Goal: Task Accomplishment & Management: Manage account settings

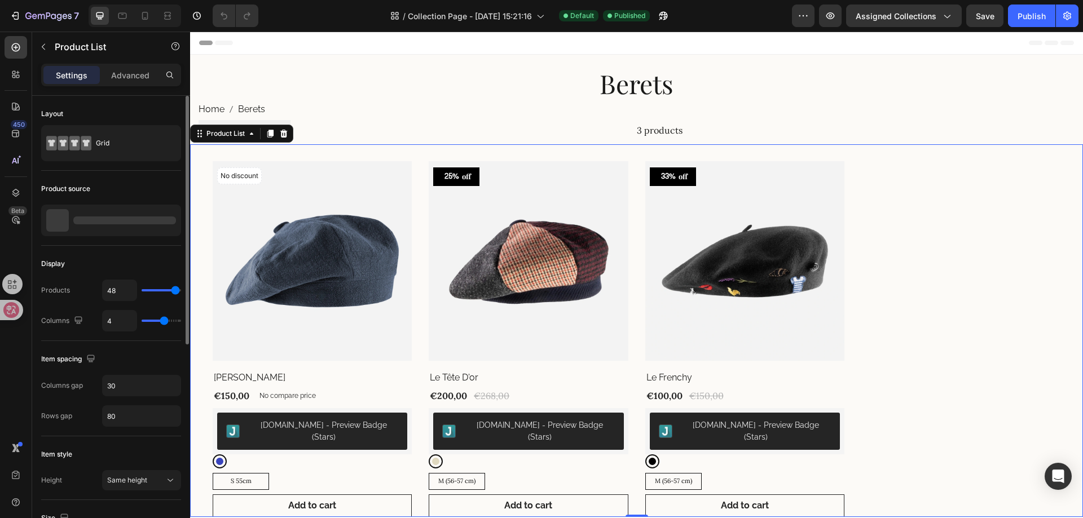
click at [858, 285] on div "No discount Not be displayed when published (P) Tag Product Images & Gallery Ro…" at bounding box center [637, 338] width 848 height 355
click at [637, 276] on div "No discount Not be displayed when published (P) Tag Product Images & Gallery Ro…" at bounding box center [637, 338] width 848 height 355
click at [330, 250] on img at bounding box center [312, 260] width 199 height 199
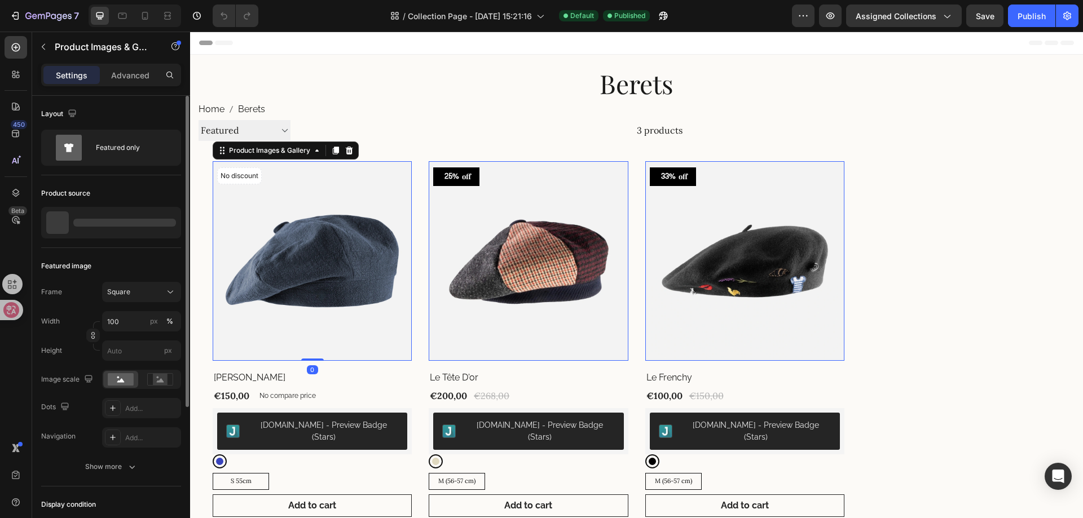
click at [108, 195] on div "Product source" at bounding box center [111, 193] width 140 height 18
click at [143, 217] on div at bounding box center [111, 223] width 140 height 32
click at [146, 188] on div "Product source" at bounding box center [111, 193] width 140 height 18
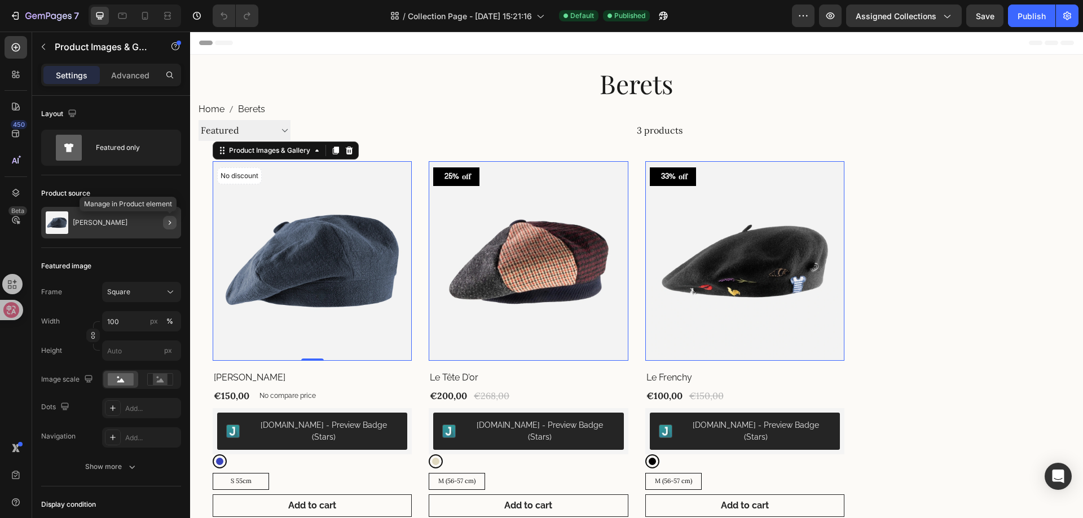
click at [169, 221] on icon "button" at bounding box center [169, 222] width 9 height 9
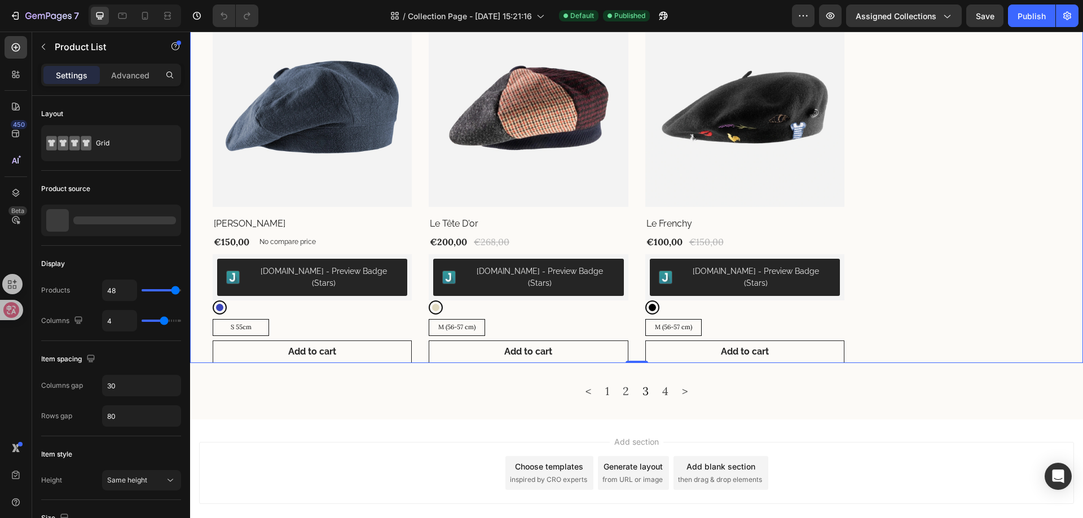
scroll to position [178, 0]
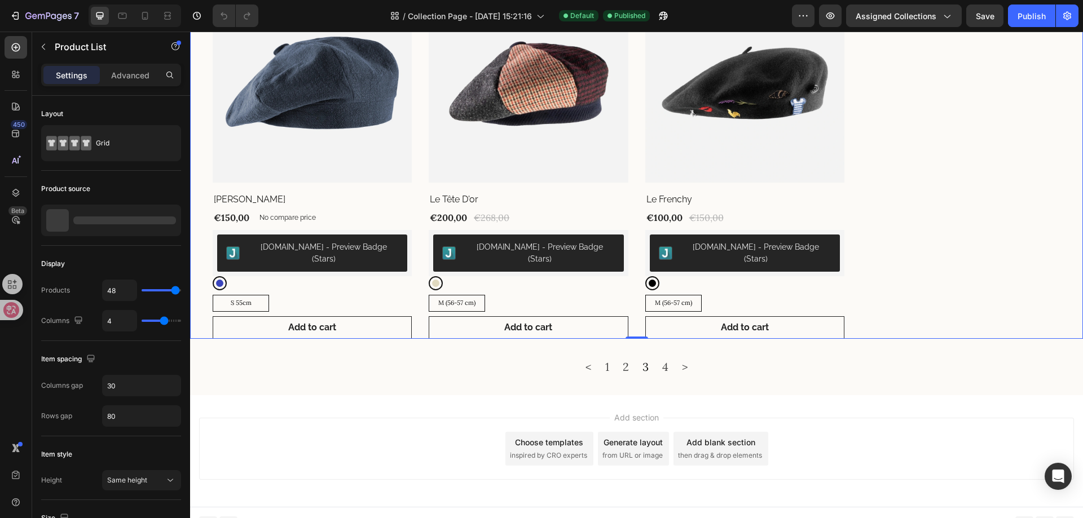
click at [810, 440] on div "Add section Choose templates inspired by CRO experts Generate layout from URL o…" at bounding box center [636, 449] width 875 height 62
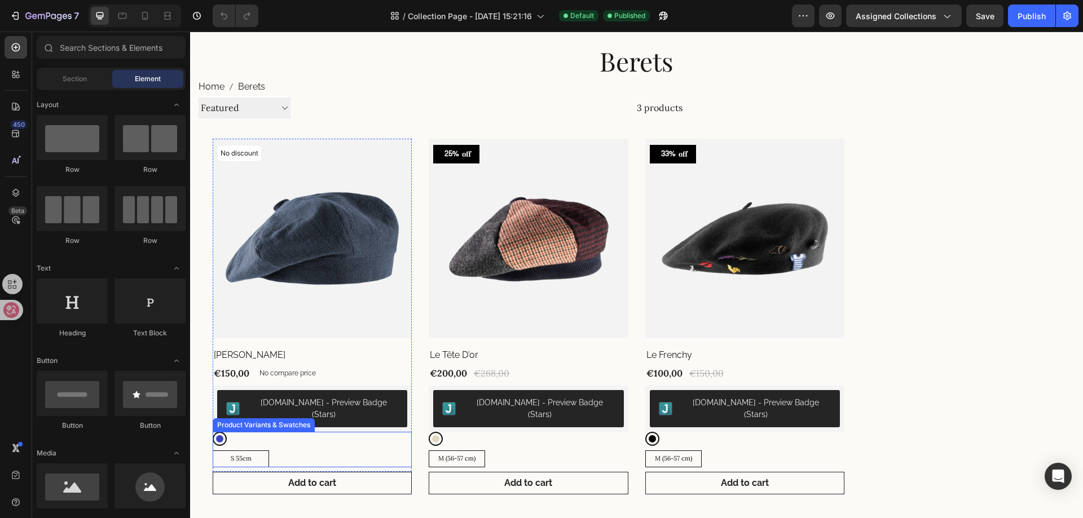
scroll to position [0, 0]
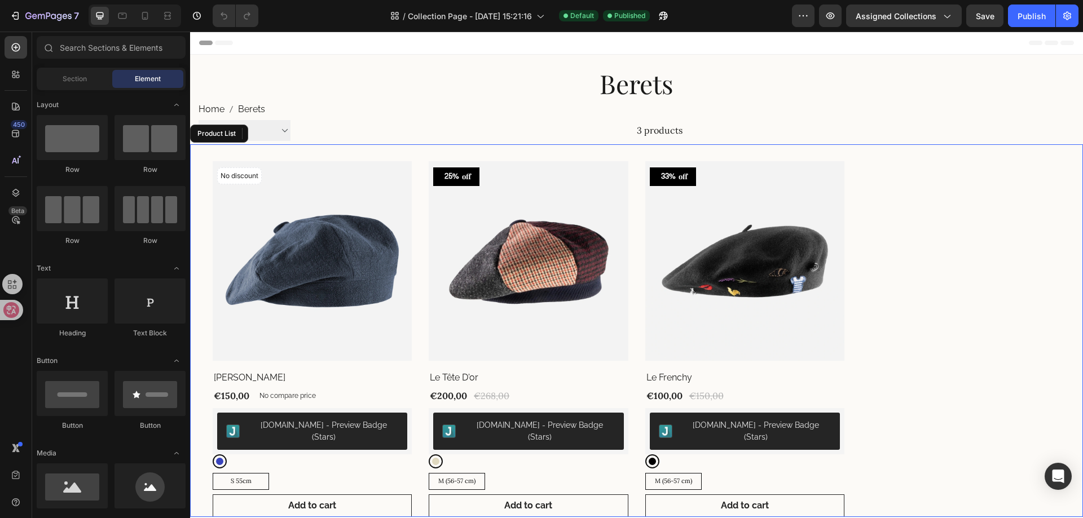
click at [848, 258] on div "No discount Not be displayed when published (P) Tag Product Images & Gallery Ro…" at bounding box center [637, 338] width 848 height 355
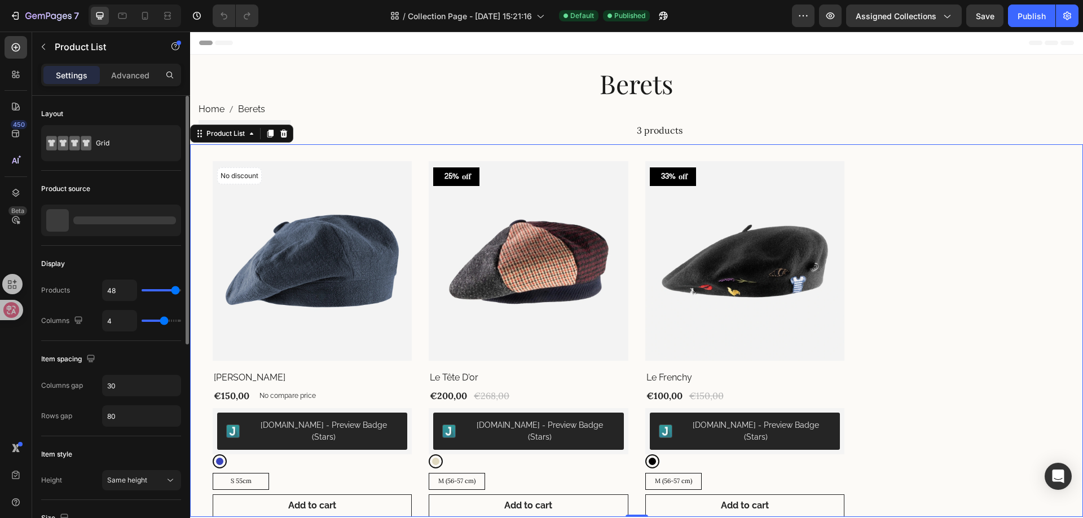
click at [109, 224] on div at bounding box center [124, 221] width 103 height 8
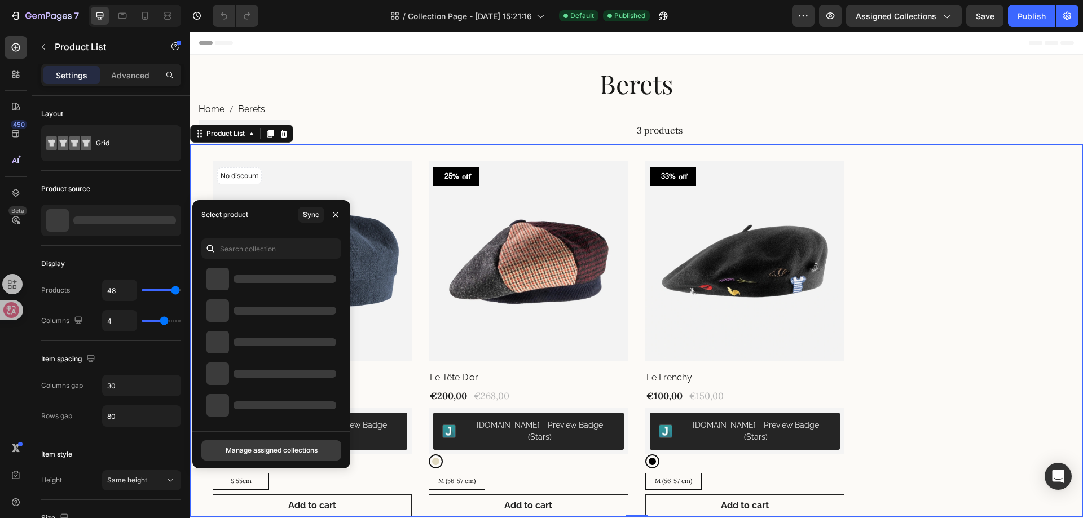
click at [275, 448] on div "Manage assigned collections" at bounding box center [272, 451] width 92 height 10
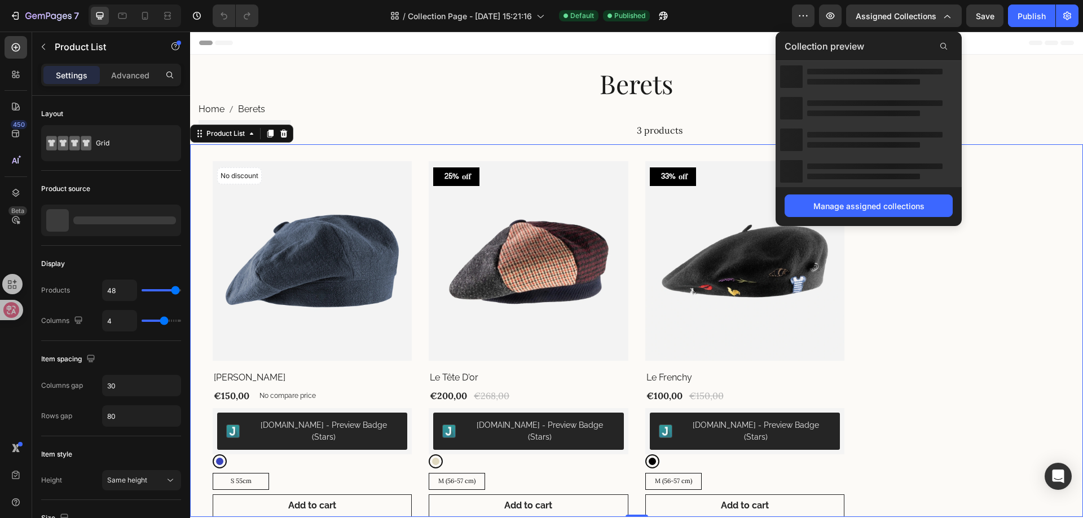
drag, startPoint x: 952, startPoint y: 306, endPoint x: 948, endPoint y: 311, distance: 6.9
click at [949, 312] on div "No discount Not be displayed when published (P) Tag Product Images & Gallery Ro…" at bounding box center [637, 338] width 848 height 355
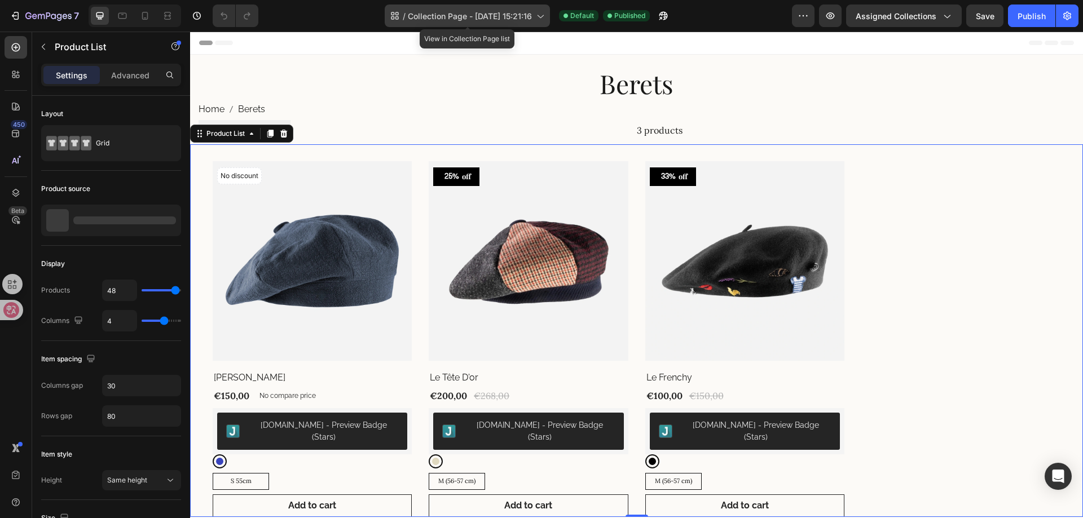
click at [466, 10] on span "Collection Page - [DATE] 15:21:16" at bounding box center [470, 16] width 124 height 12
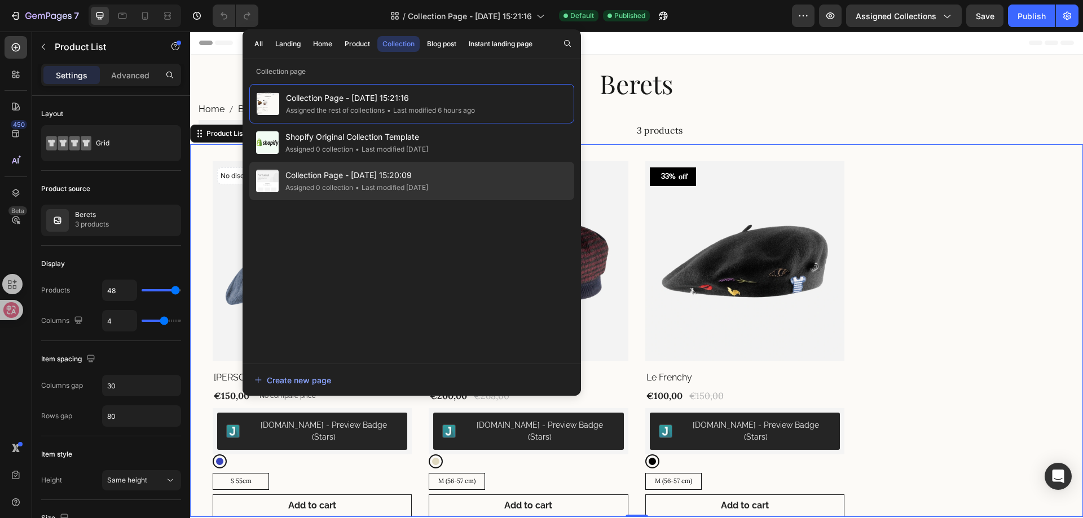
click at [416, 187] on div "• Last modified 25 days ago" at bounding box center [390, 187] width 75 height 11
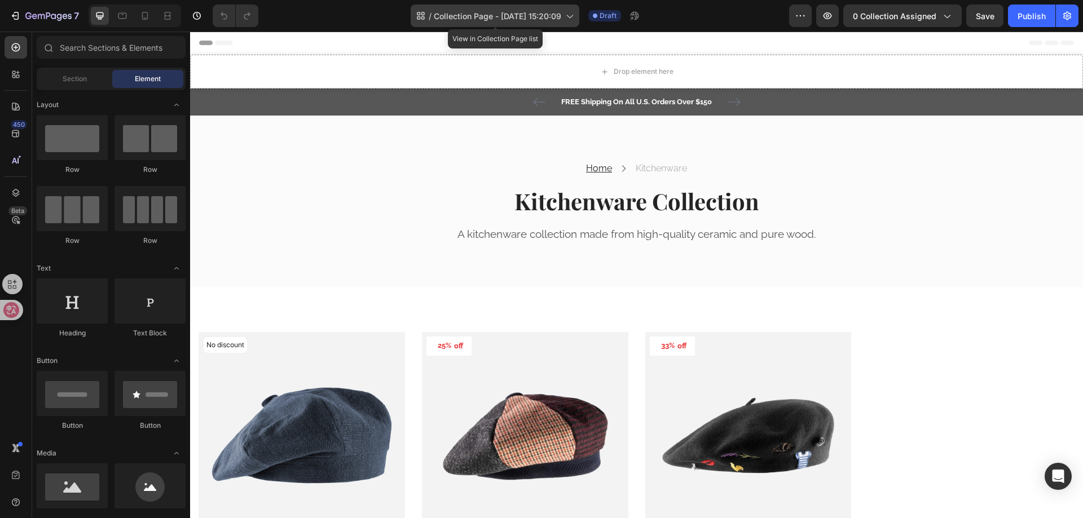
click at [533, 15] on span "Collection Page - Apr 12, 15:20:09" at bounding box center [497, 16] width 127 height 12
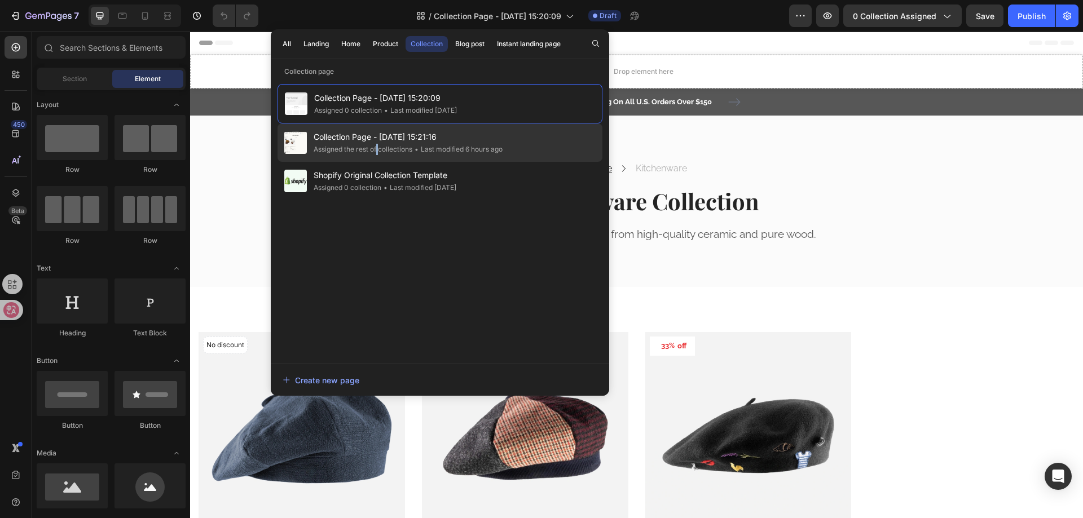
click at [379, 150] on div "Assigned the rest of collections" at bounding box center [363, 149] width 99 height 11
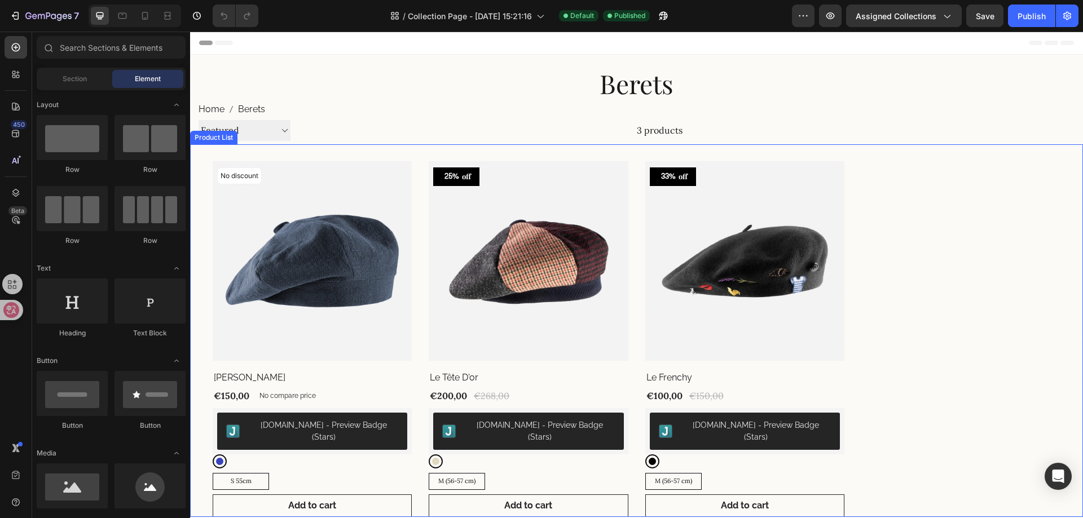
click at [633, 294] on div "No discount Not be displayed when published (P) Tag Product Images & Gallery Ro…" at bounding box center [637, 338] width 848 height 355
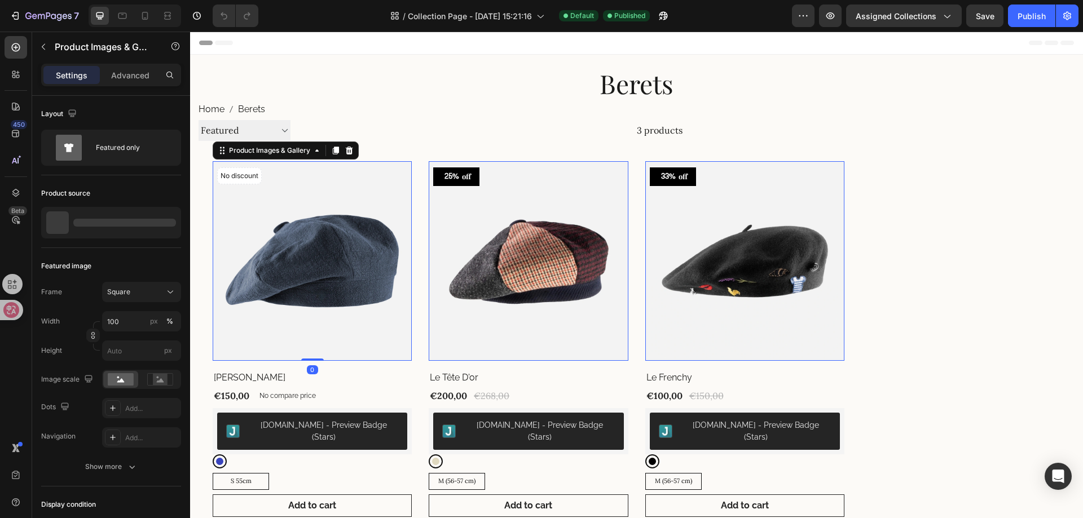
click at [348, 245] on img at bounding box center [312, 260] width 199 height 199
click at [99, 193] on div "Product source" at bounding box center [111, 193] width 140 height 18
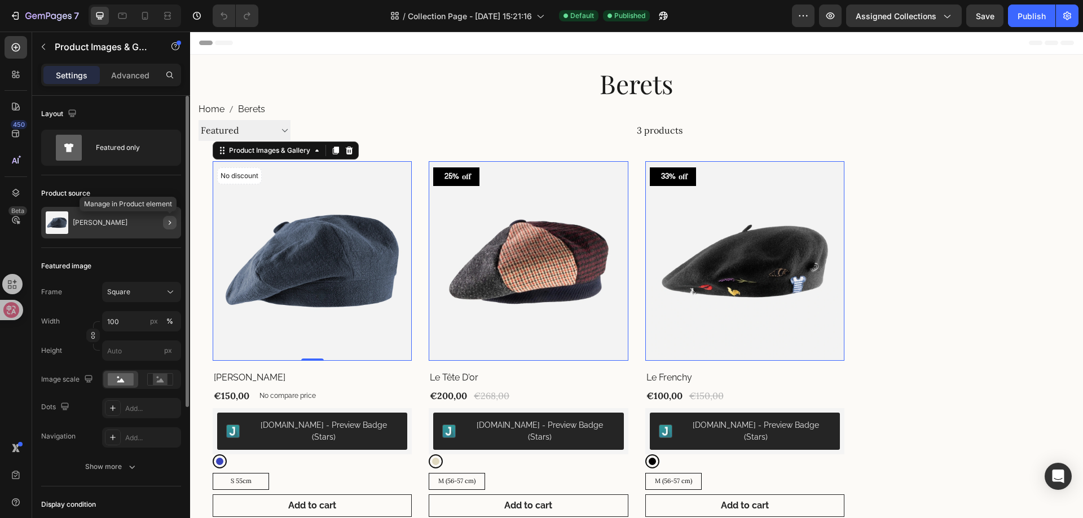
click at [173, 227] on icon "button" at bounding box center [169, 222] width 9 height 9
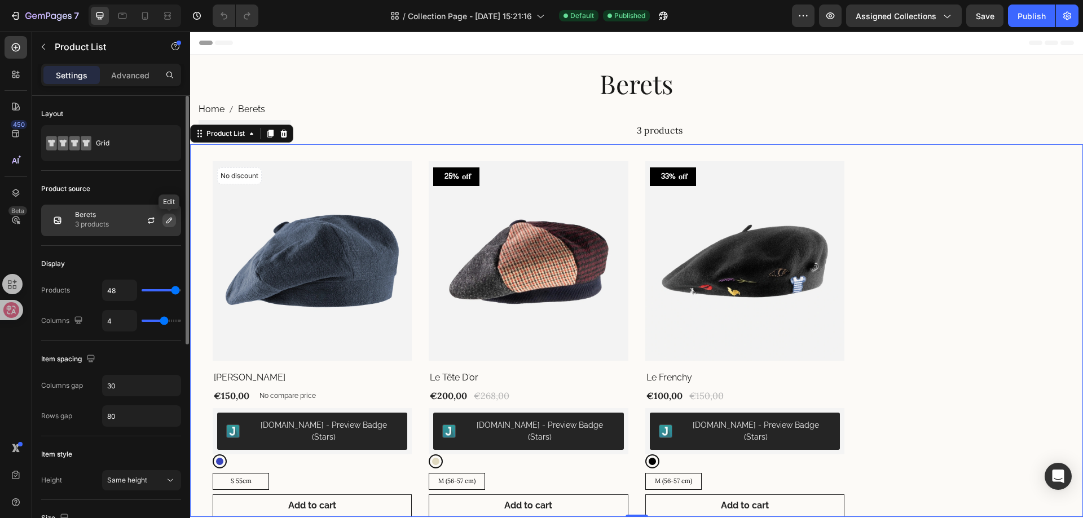
click at [174, 220] on button "button" at bounding box center [169, 221] width 14 height 14
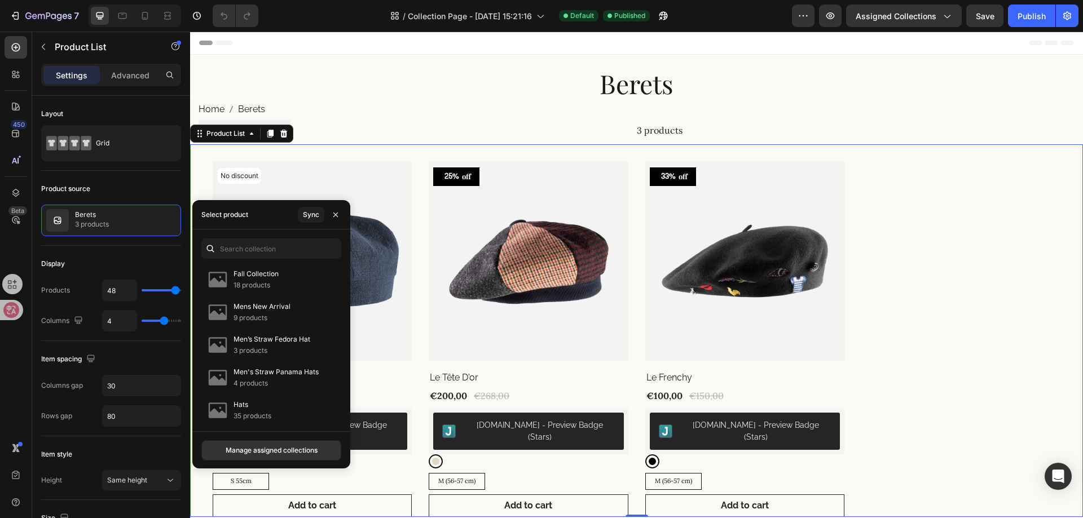
click at [262, 218] on div "Select product Sync" at bounding box center [271, 214] width 158 height 29
click at [261, 219] on div "Select product Sync" at bounding box center [271, 214] width 158 height 29
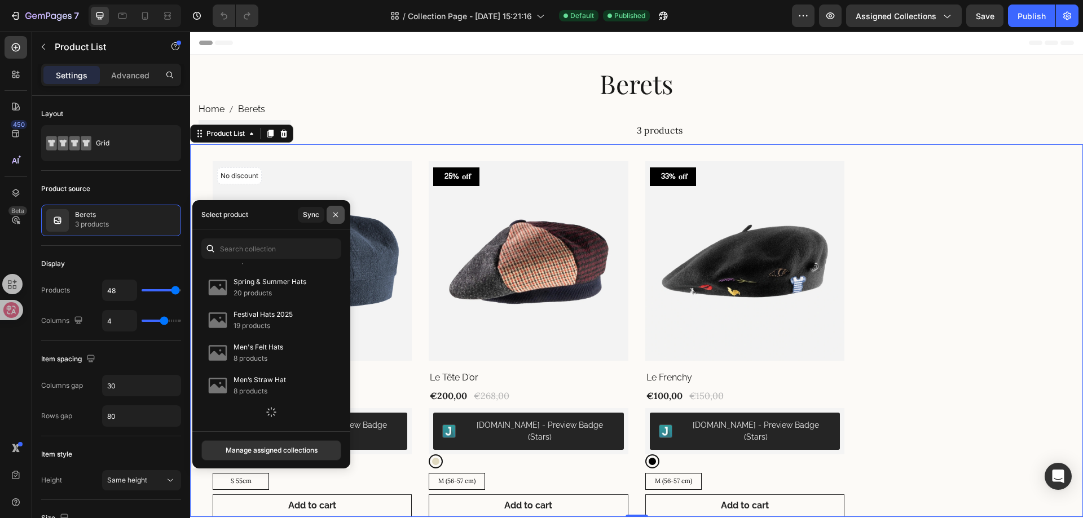
click at [334, 214] on icon "button" at bounding box center [335, 214] width 9 height 9
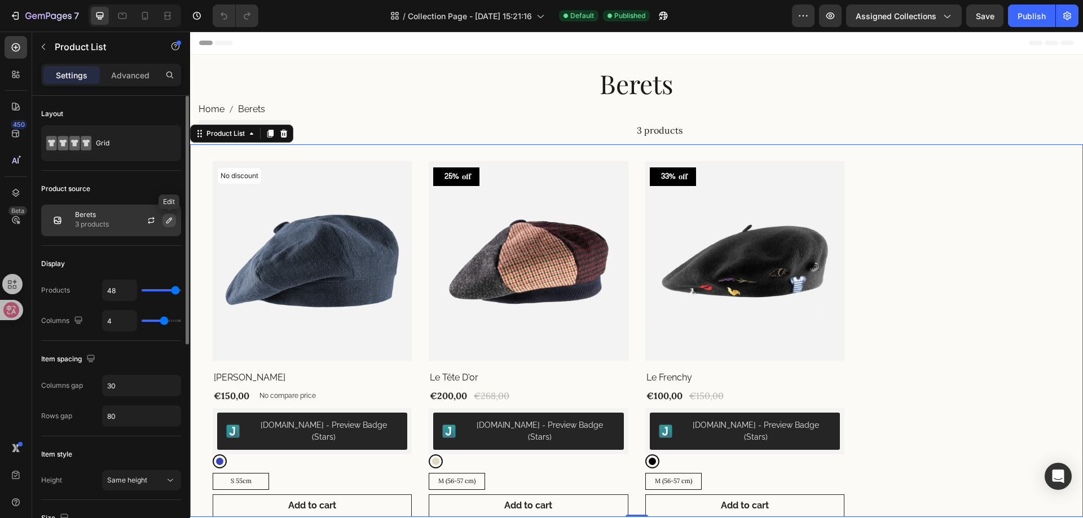
click at [167, 219] on icon "button" at bounding box center [169, 220] width 9 height 9
click at [929, 232] on div "No discount Not be displayed when published (P) Tag Product Images & Gallery Ro…" at bounding box center [637, 338] width 848 height 355
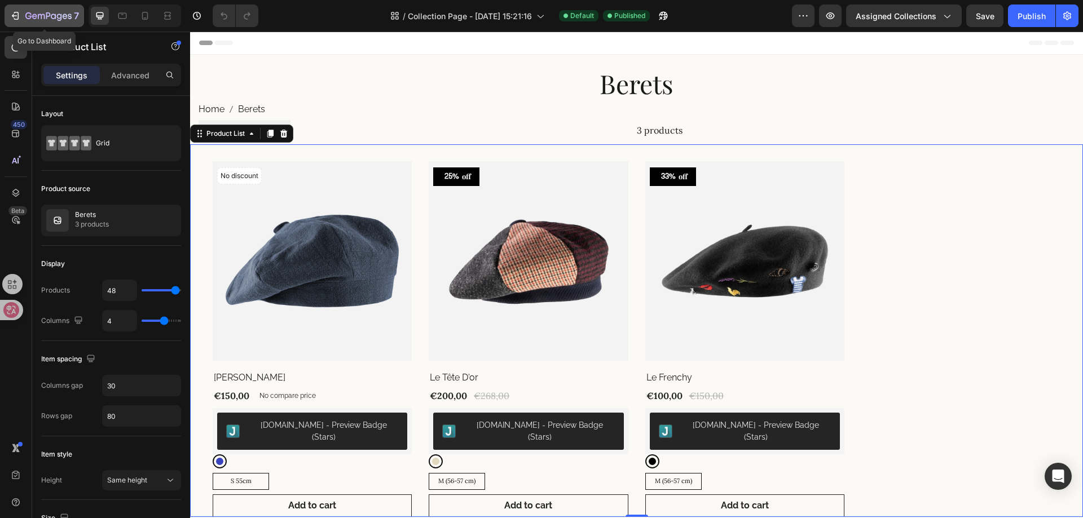
click at [19, 15] on icon "button" at bounding box center [16, 16] width 5 height 8
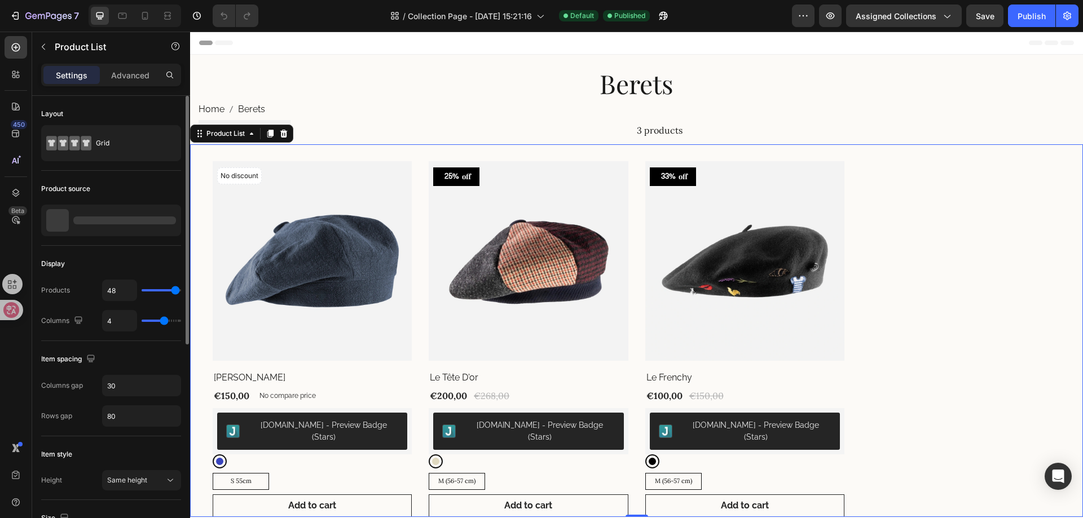
click at [100, 191] on div "Product source" at bounding box center [111, 189] width 140 height 18
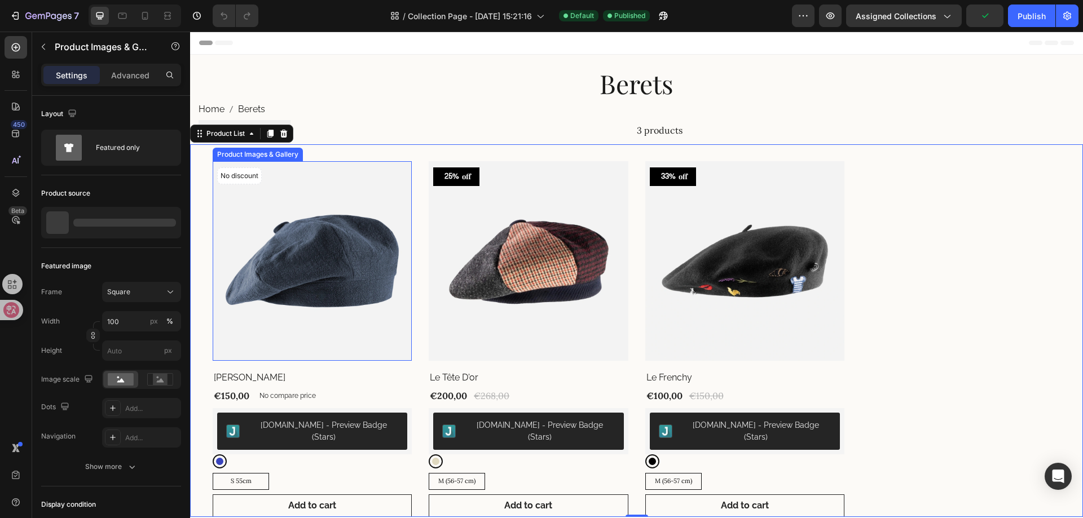
click at [296, 259] on img at bounding box center [312, 260] width 199 height 199
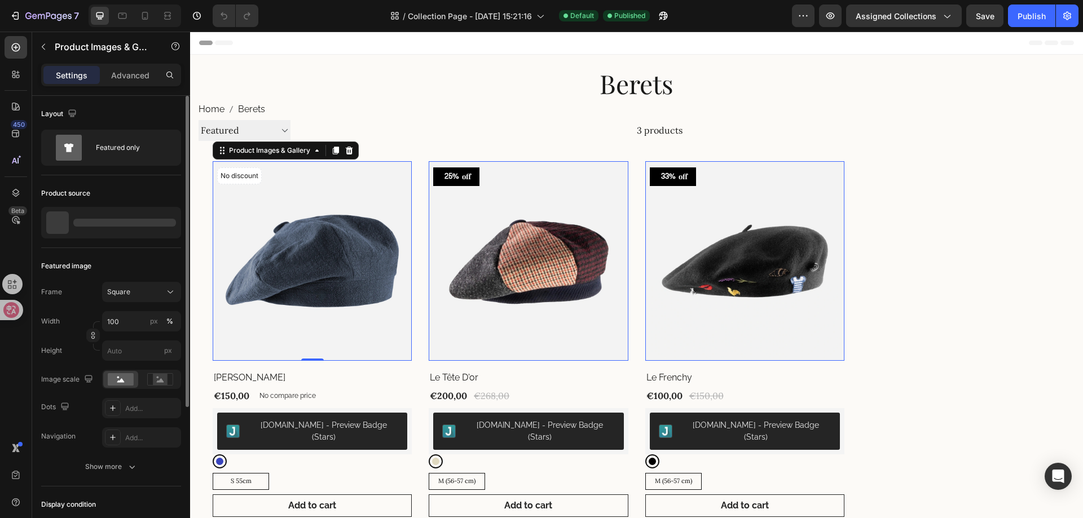
drag, startPoint x: 62, startPoint y: 271, endPoint x: 50, endPoint y: 264, distance: 14.1
click at [50, 264] on div "Featured image" at bounding box center [66, 266] width 50 height 10
click at [17, 285] on icon at bounding box center [14, 284] width 12 height 12
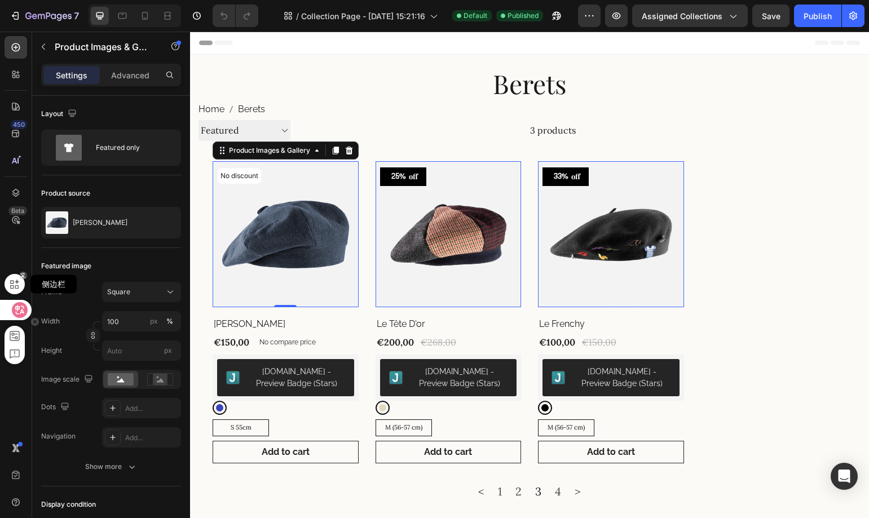
click at [14, 286] on icon at bounding box center [14, 284] width 12 height 12
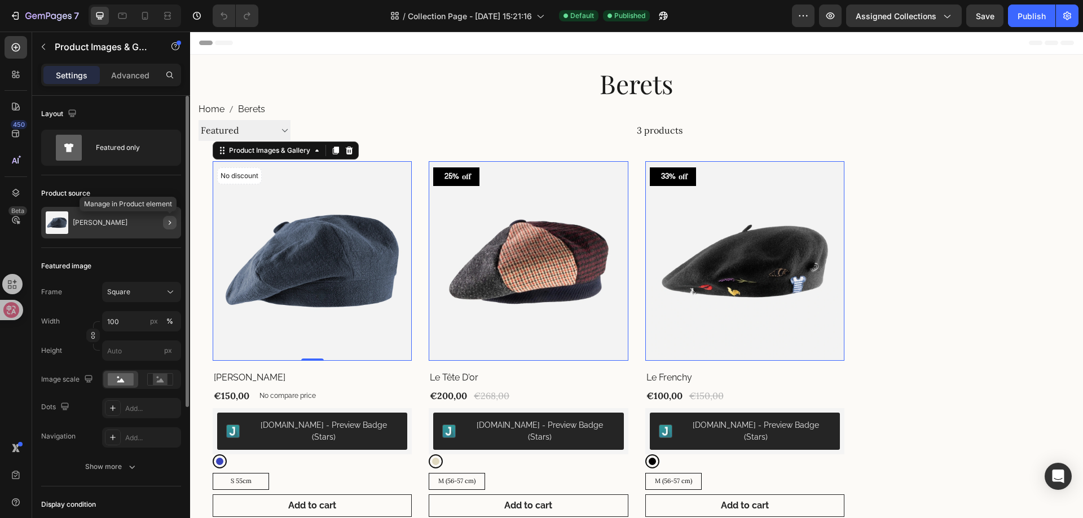
click at [170, 224] on icon "button" at bounding box center [169, 222] width 9 height 9
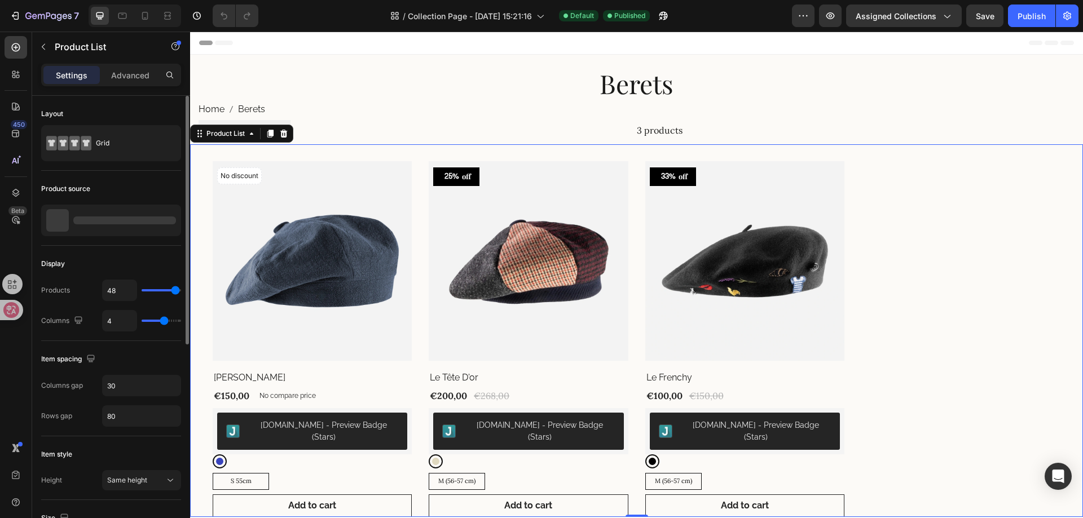
click at [197, 279] on div "No discount Not be displayed when published (P) Tag Product Images & Gallery Ro…" at bounding box center [636, 330] width 893 height 372
click at [418, 270] on div "No discount Not be displayed when published (P) Tag Product Images & Gallery Ro…" at bounding box center [637, 338] width 848 height 355
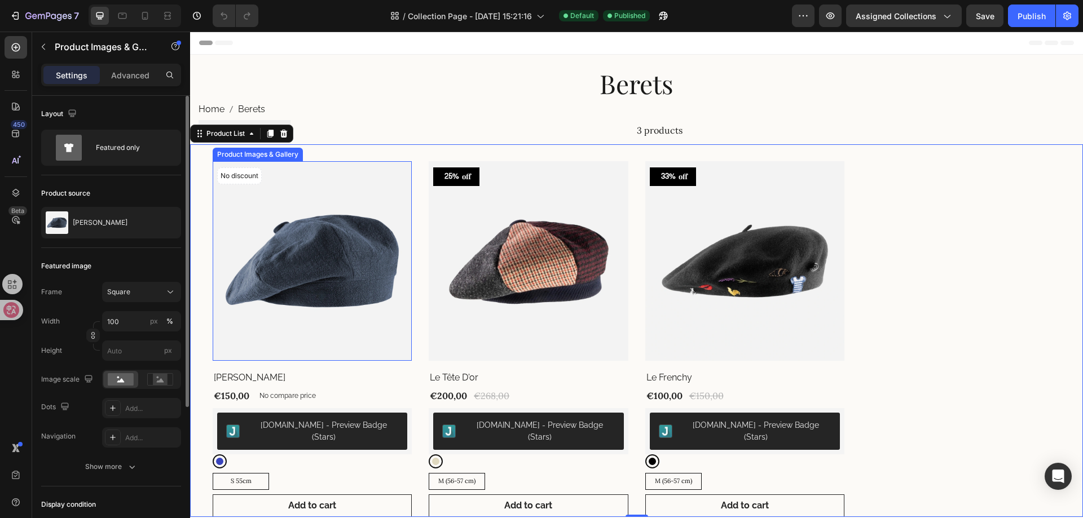
click at [370, 274] on img at bounding box center [312, 260] width 199 height 199
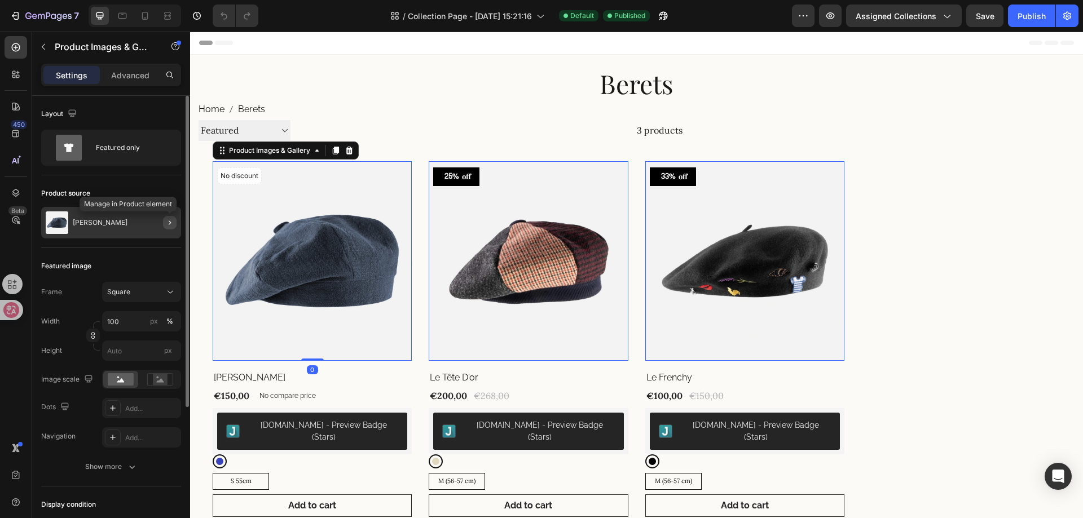
click at [167, 224] on icon "button" at bounding box center [169, 222] width 9 height 9
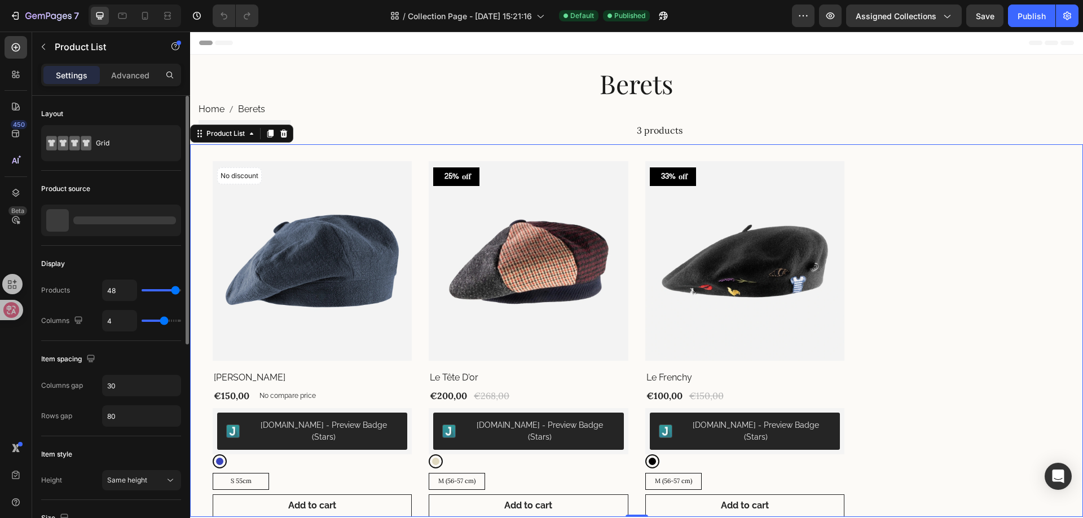
click at [857, 343] on div "No discount Not be displayed when published (P) Tag Product Images & Gallery Ro…" at bounding box center [637, 338] width 848 height 355
click at [846, 343] on div "No discount Not be displayed when published (P) Tag Product Images & Gallery Ro…" at bounding box center [637, 338] width 848 height 355
click at [166, 221] on icon "button" at bounding box center [169, 220] width 9 height 9
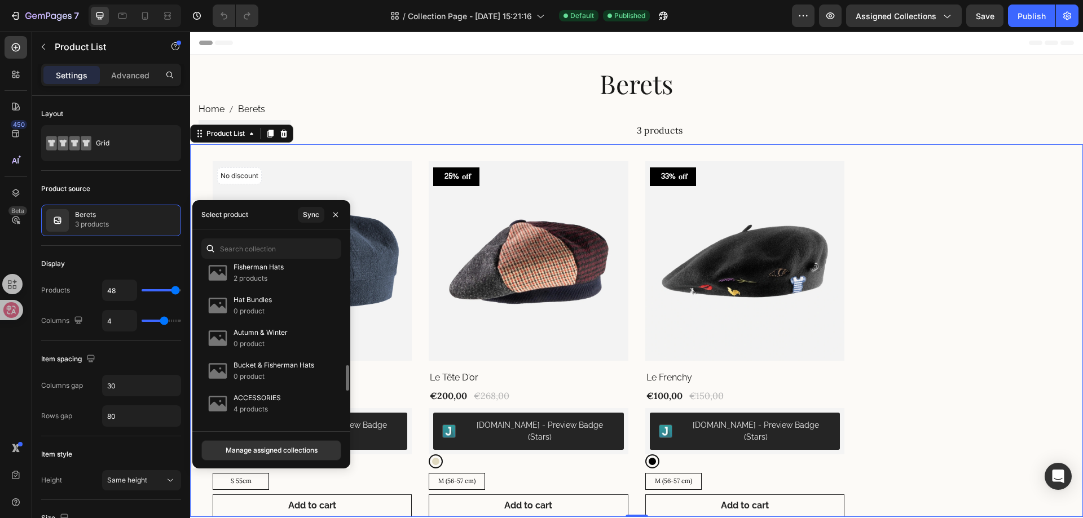
scroll to position [685, 0]
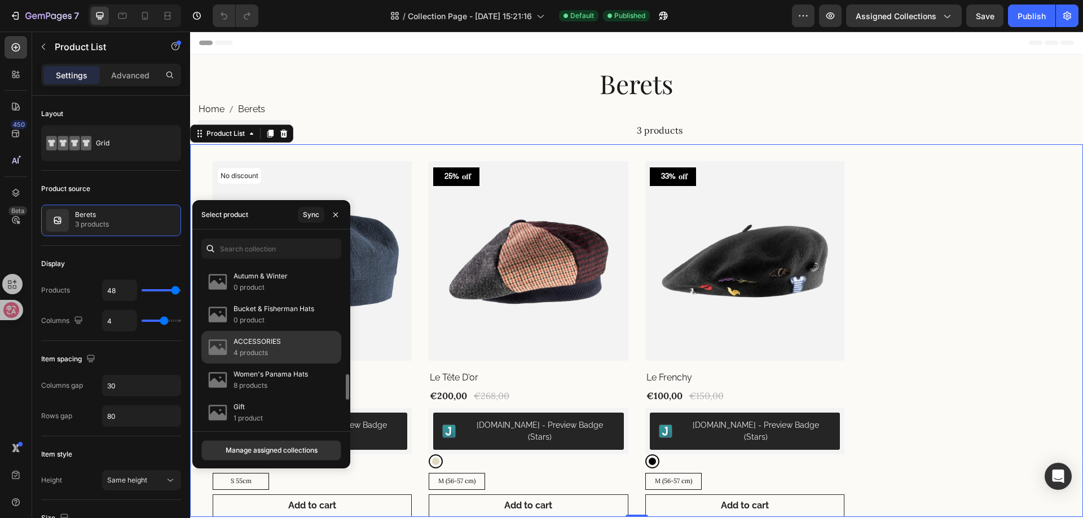
click at [273, 354] on p "4 products" at bounding box center [256, 352] width 47 height 11
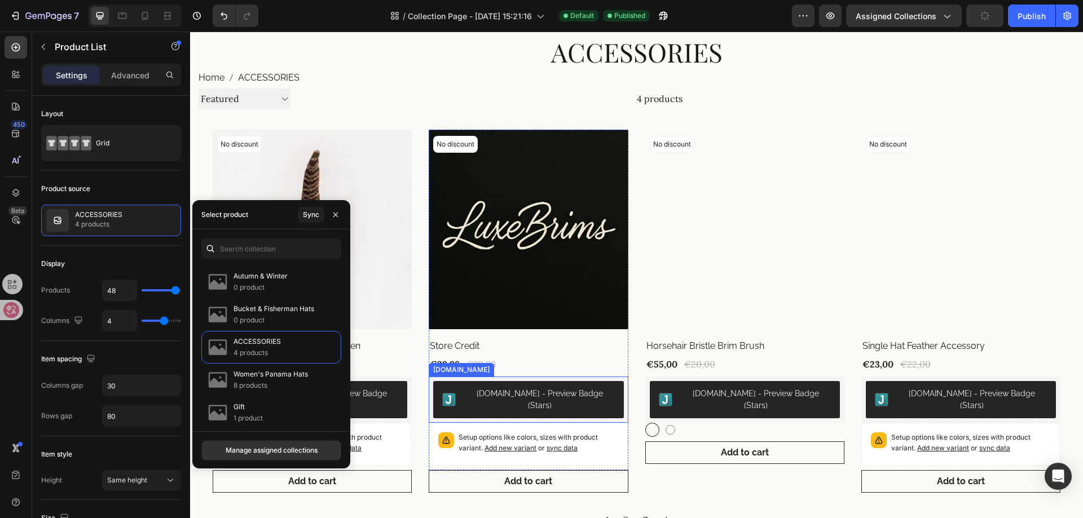
scroll to position [56, 0]
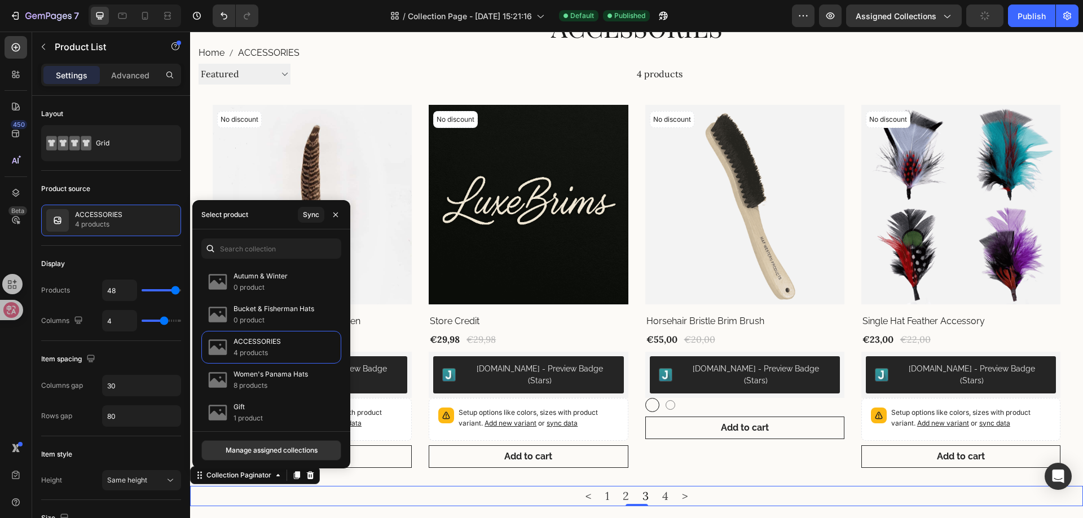
click at [449, 486] on div "< 1 2 3 4 >" at bounding box center [636, 496] width 893 height 20
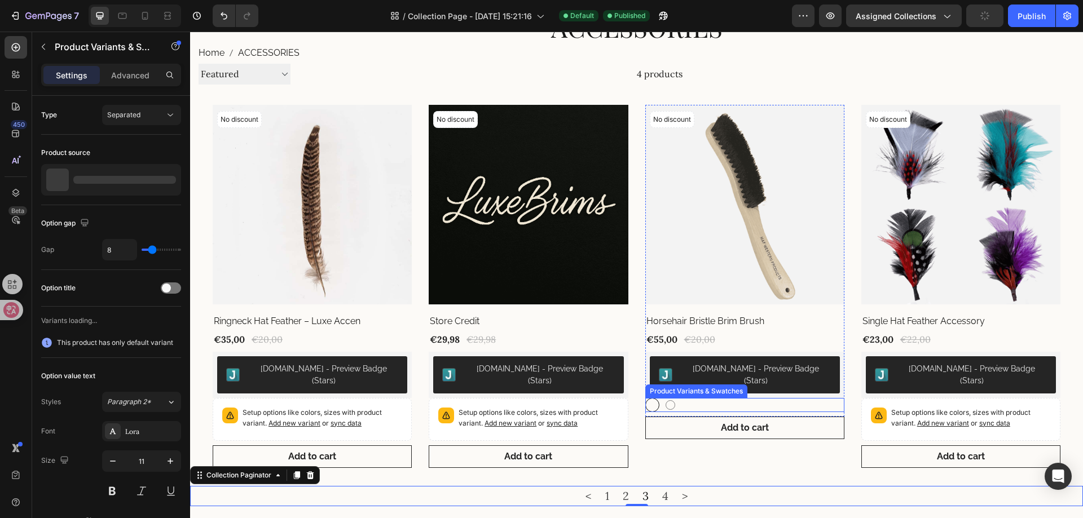
click at [671, 398] on div at bounding box center [670, 405] width 14 height 14
click at [663, 398] on input "LIGHT LIGHT" at bounding box center [663, 398] width 1 height 1
radio input "true"
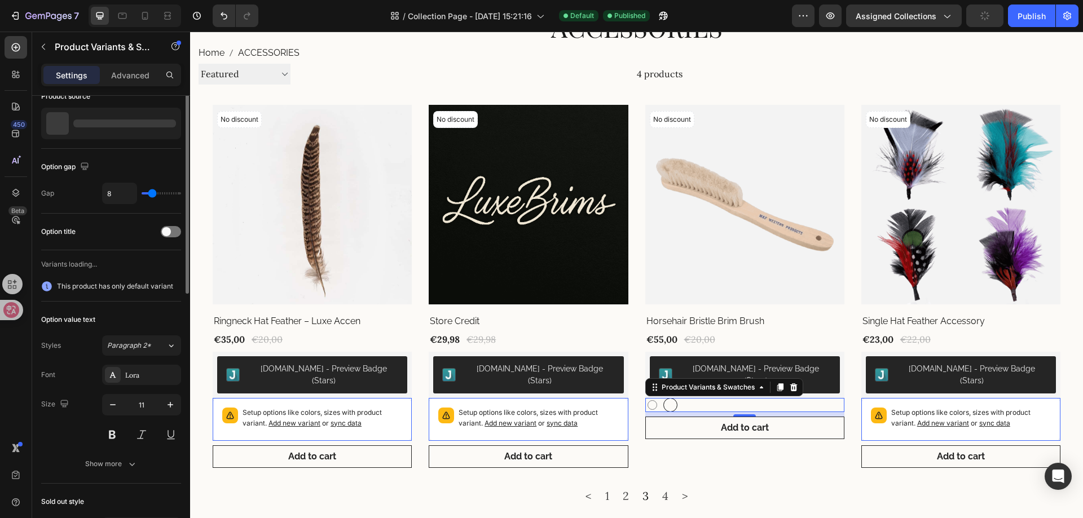
scroll to position [0, 0]
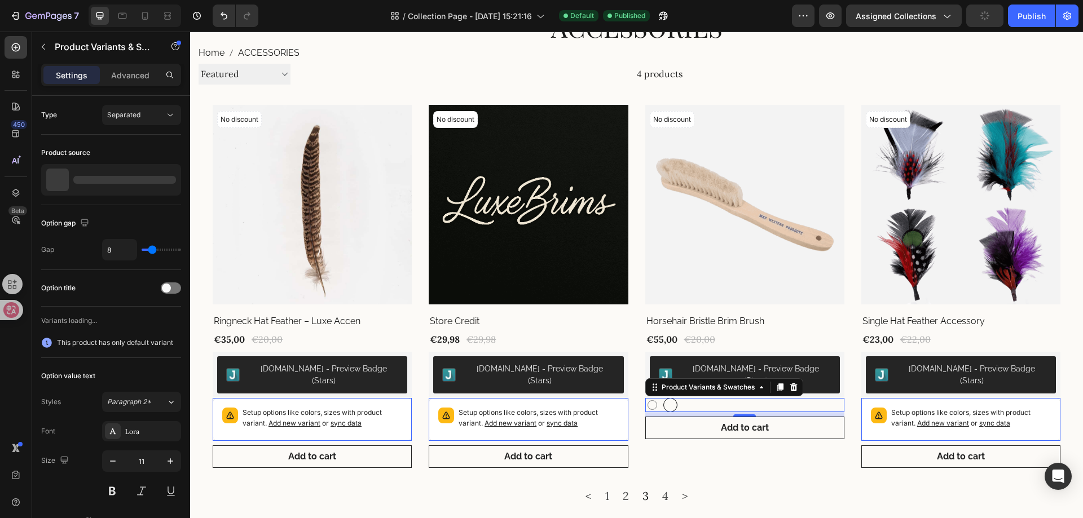
click at [778, 398] on div "DARK DARK LIGHT LIGHT" at bounding box center [744, 405] width 199 height 14
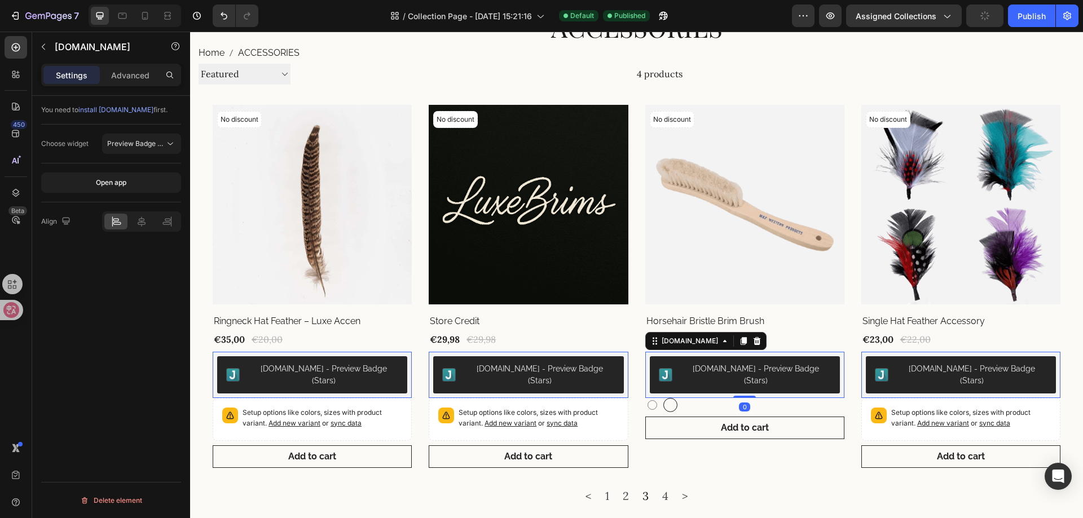
click at [828, 378] on div "Judge.me - Preview Badge (Stars)" at bounding box center [745, 374] width 190 height 37
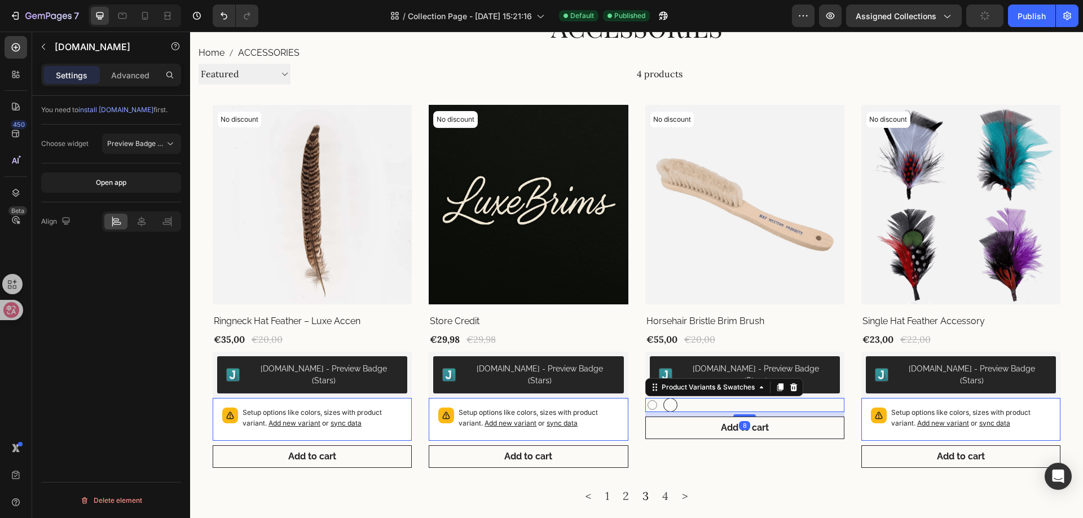
click at [819, 398] on div "DARK DARK LIGHT LIGHT" at bounding box center [744, 405] width 199 height 14
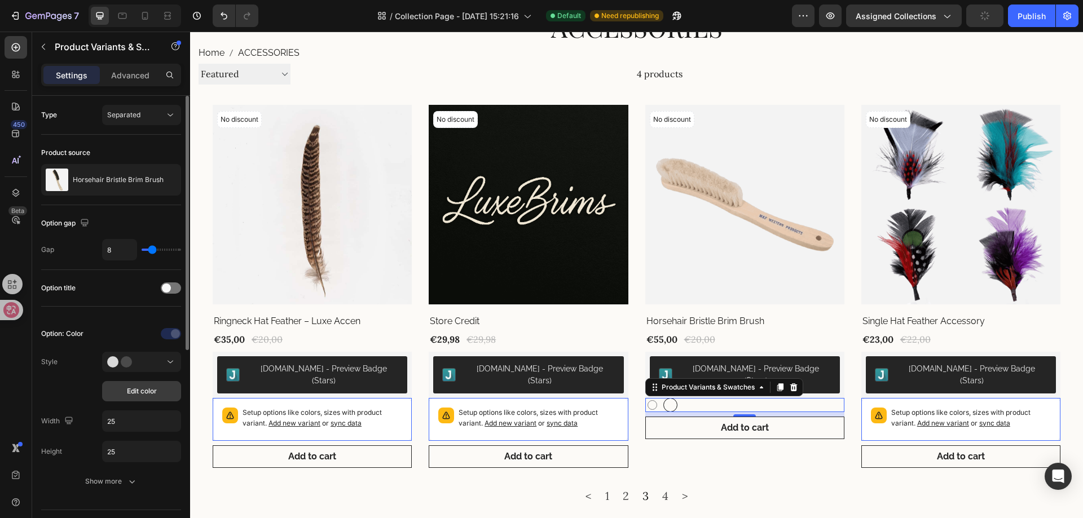
click at [139, 389] on span "Edit color" at bounding box center [142, 391] width 30 height 10
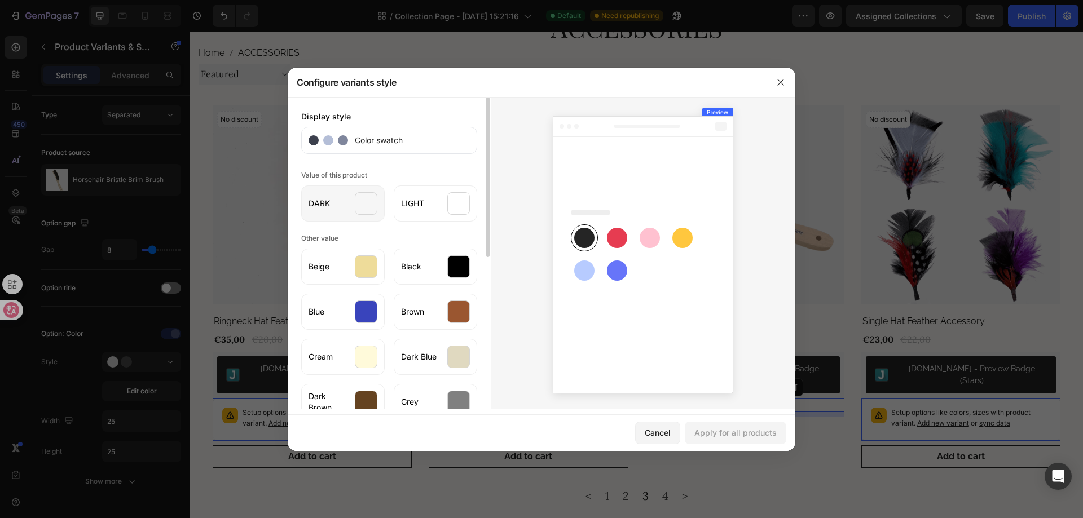
click at [350, 200] on div "DARK" at bounding box center [342, 204] width 83 height 36
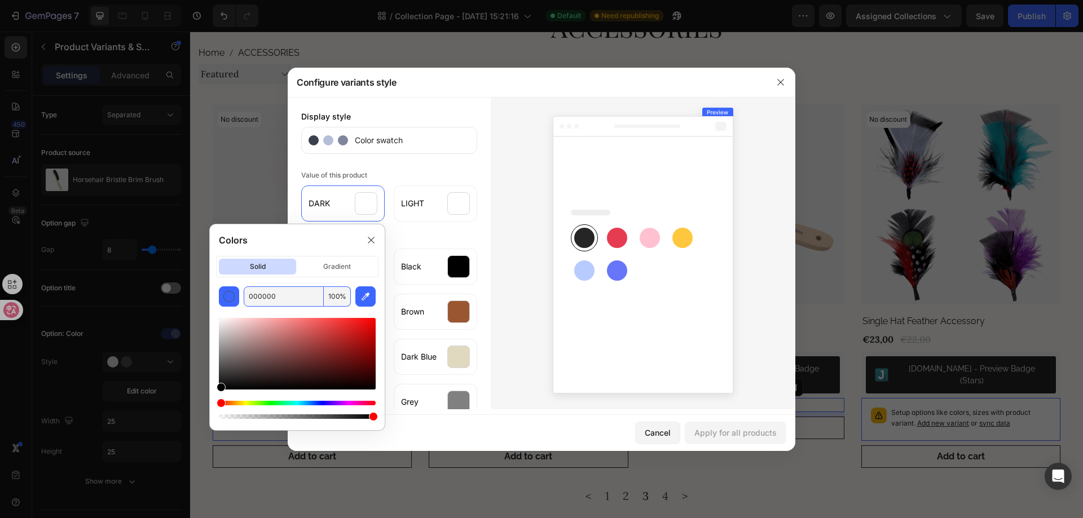
click at [297, 296] on input "000000" at bounding box center [284, 296] width 80 height 20
paste input "282525"
type input "282525"
click at [368, 242] on icon at bounding box center [371, 240] width 6 height 6
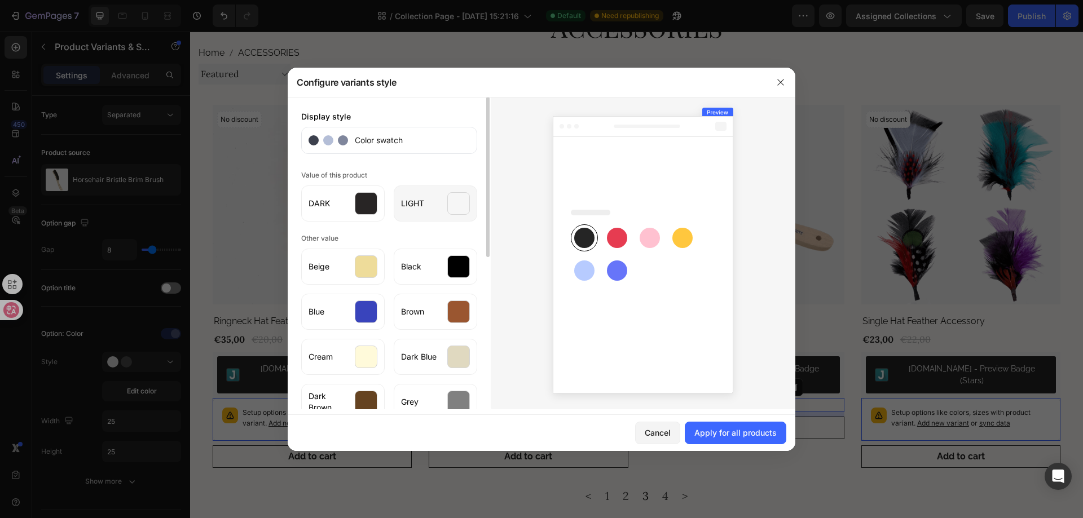
click at [450, 202] on div at bounding box center [458, 203] width 23 height 23
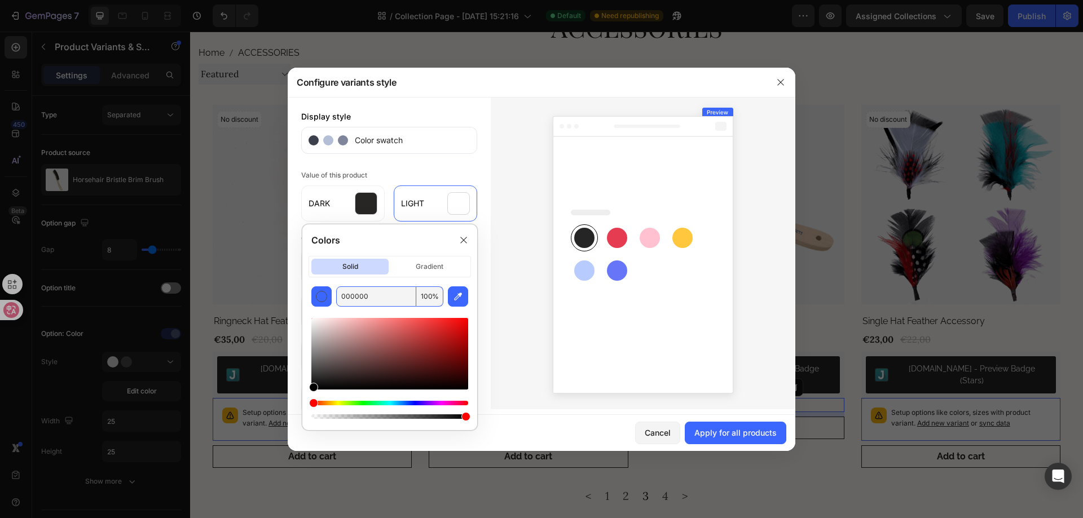
click at [393, 304] on input "000000" at bounding box center [376, 296] width 80 height 20
paste input "282525"
click at [361, 304] on input "282525" at bounding box center [376, 296] width 80 height 20
click at [379, 299] on input "282525" at bounding box center [376, 296] width 80 height 20
paste input "E5DCD0"
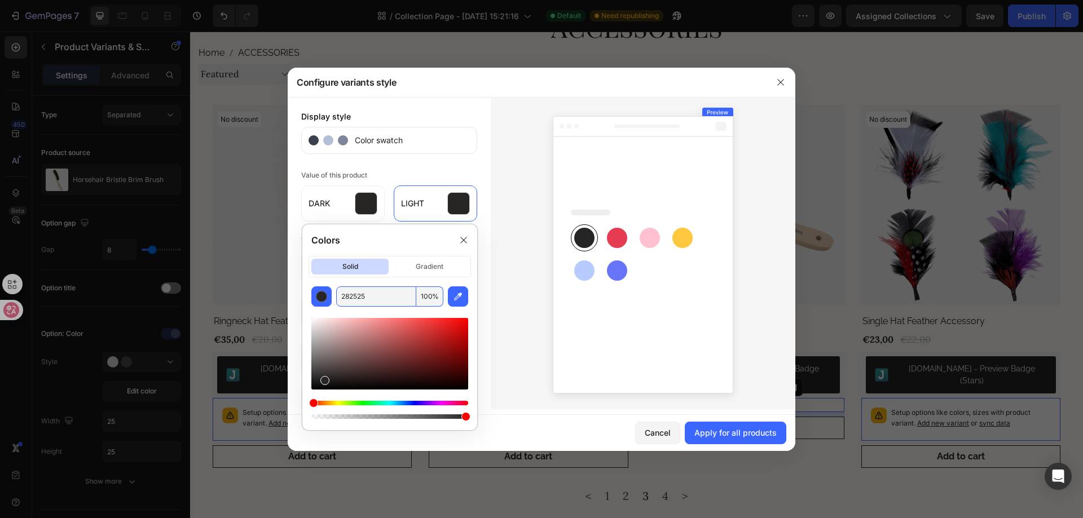
type input "E5DCD0"
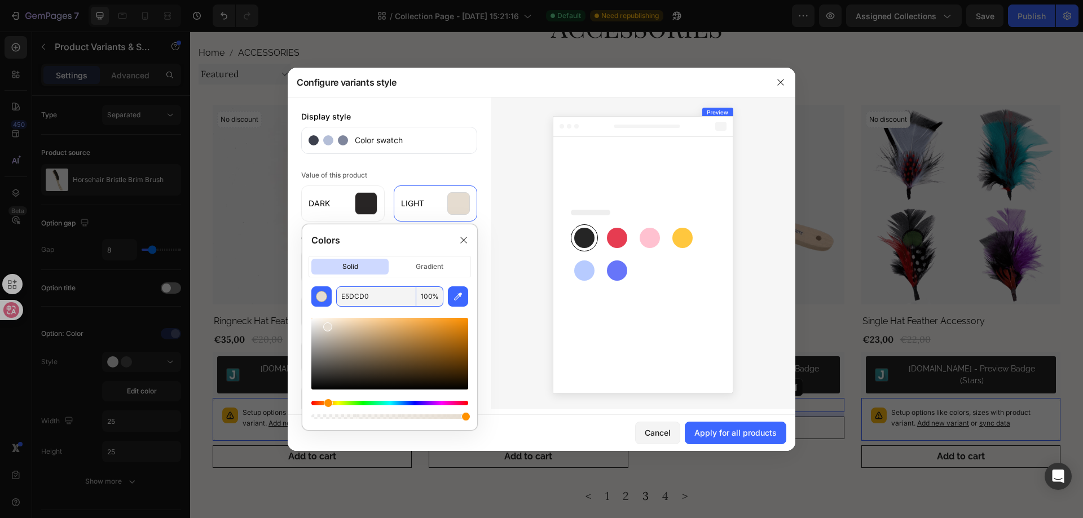
drag, startPoint x: 592, startPoint y: 426, endPoint x: 709, endPoint y: 416, distance: 117.8
click at [593, 427] on div "Cancel Apply for all products" at bounding box center [542, 433] width 508 height 36
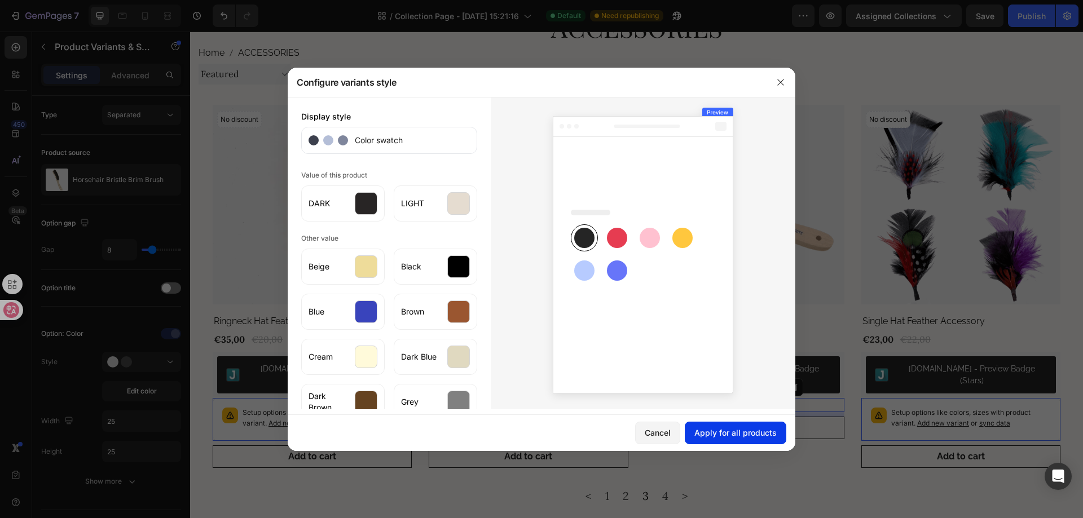
click at [743, 433] on div "Apply for all products" at bounding box center [735, 433] width 82 height 12
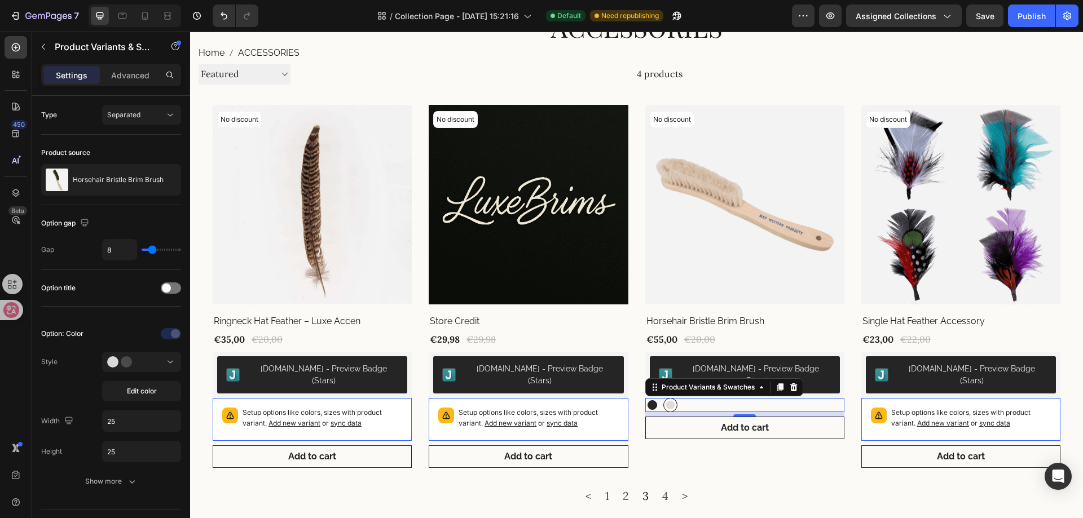
click at [649, 400] on div at bounding box center [652, 405] width 10 height 10
click at [645, 398] on input "DARK DARK" at bounding box center [645, 398] width 1 height 1
radio input "true"
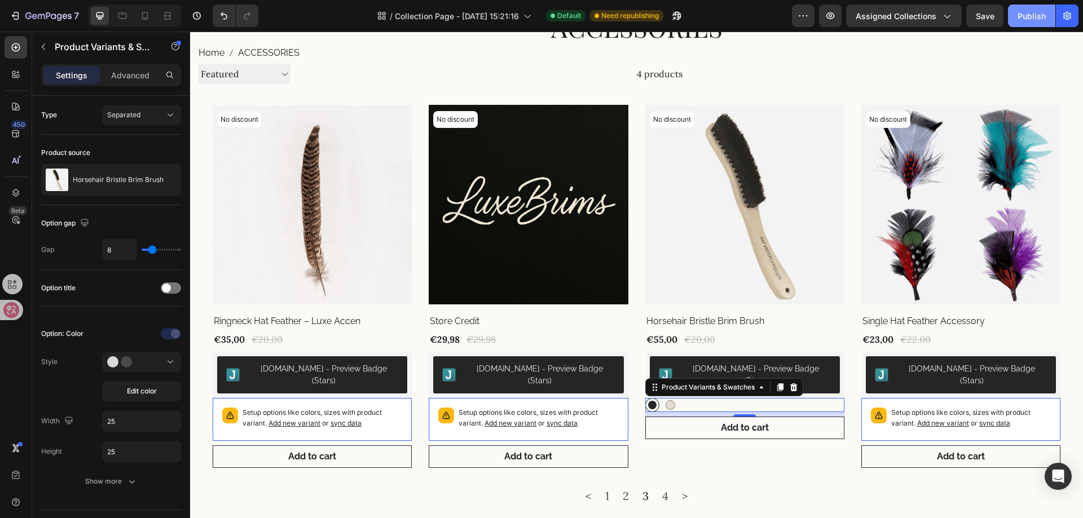
click at [1026, 19] on div "Publish" at bounding box center [1031, 16] width 28 height 12
